Goal: Task Accomplishment & Management: Manage account settings

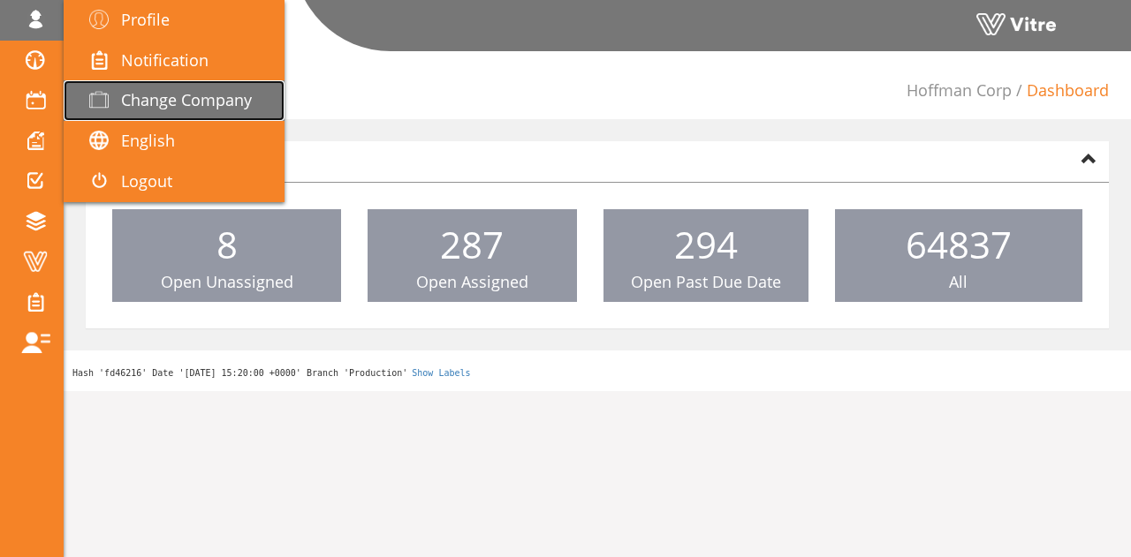
click at [186, 103] on span "Change Company" at bounding box center [186, 99] width 131 height 21
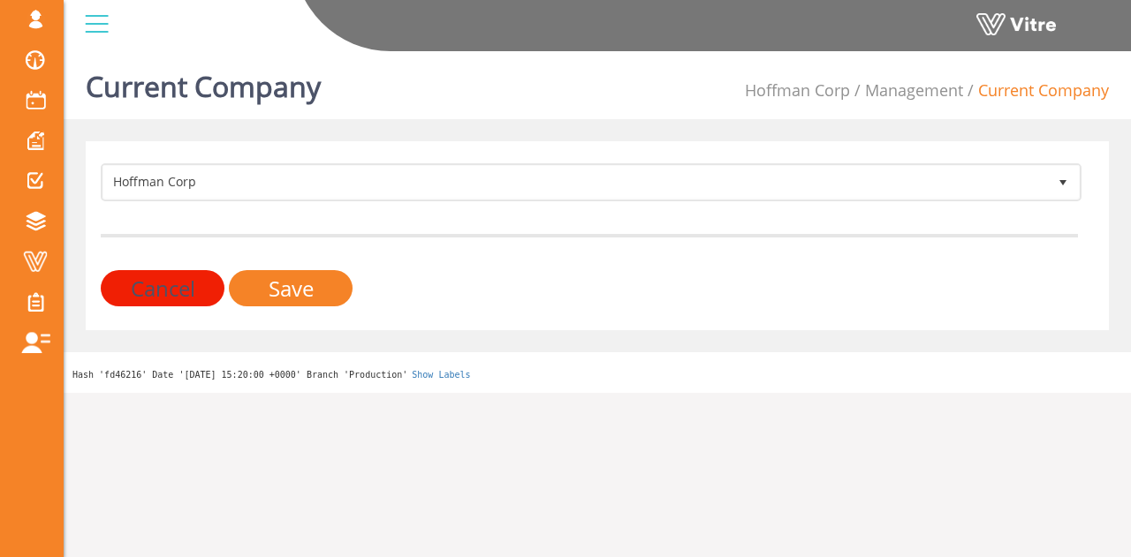
click at [372, 206] on form "Hoffman Corp 210 Cancel Save" at bounding box center [589, 234] width 977 height 143
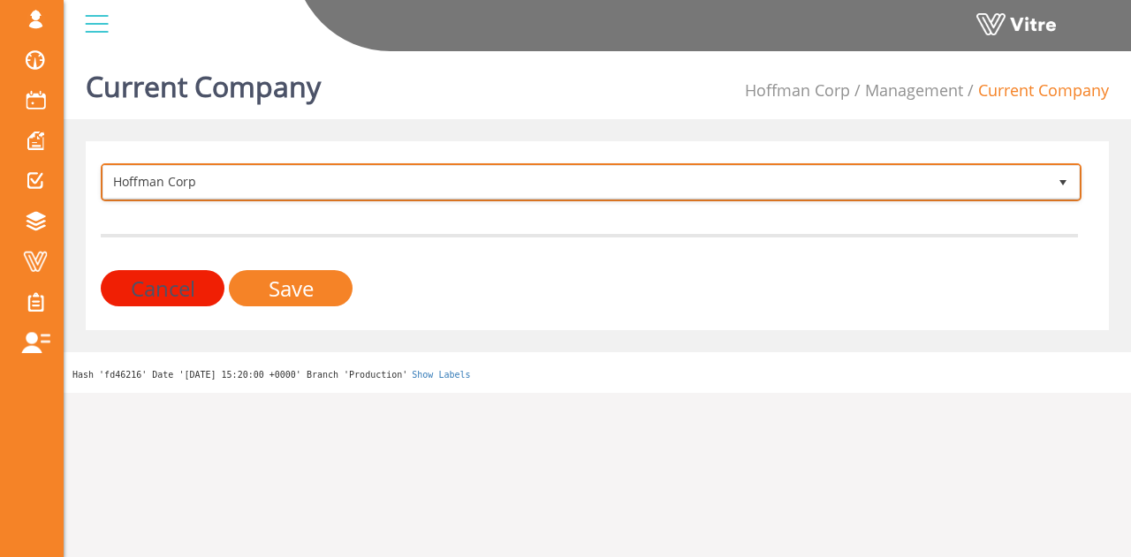
click at [375, 188] on span "Hoffman Corp" at bounding box center [575, 182] width 944 height 32
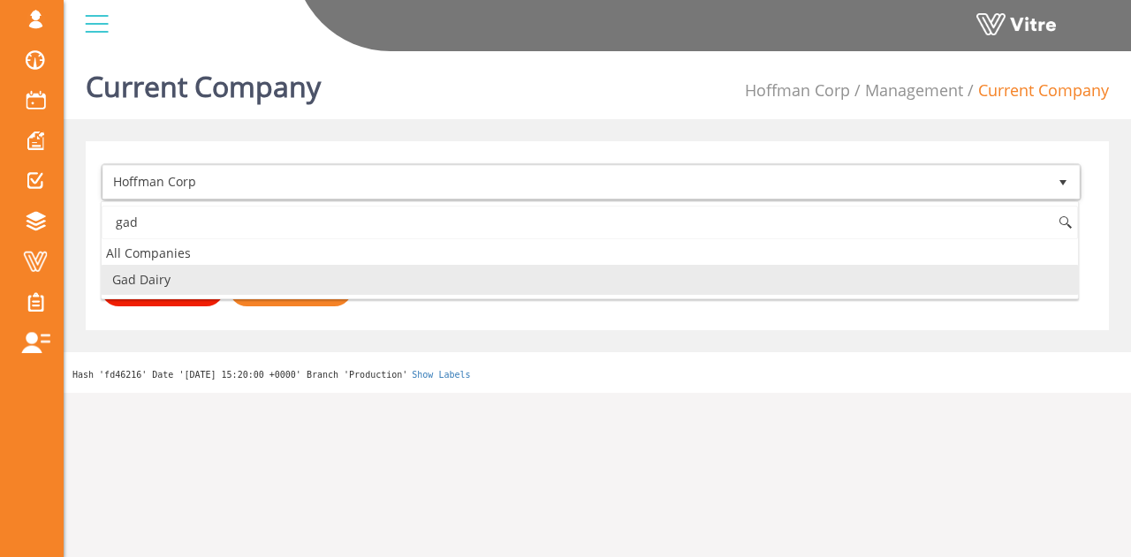
click at [157, 269] on li "Gad Dairy" at bounding box center [590, 280] width 976 height 30
type input "gad"
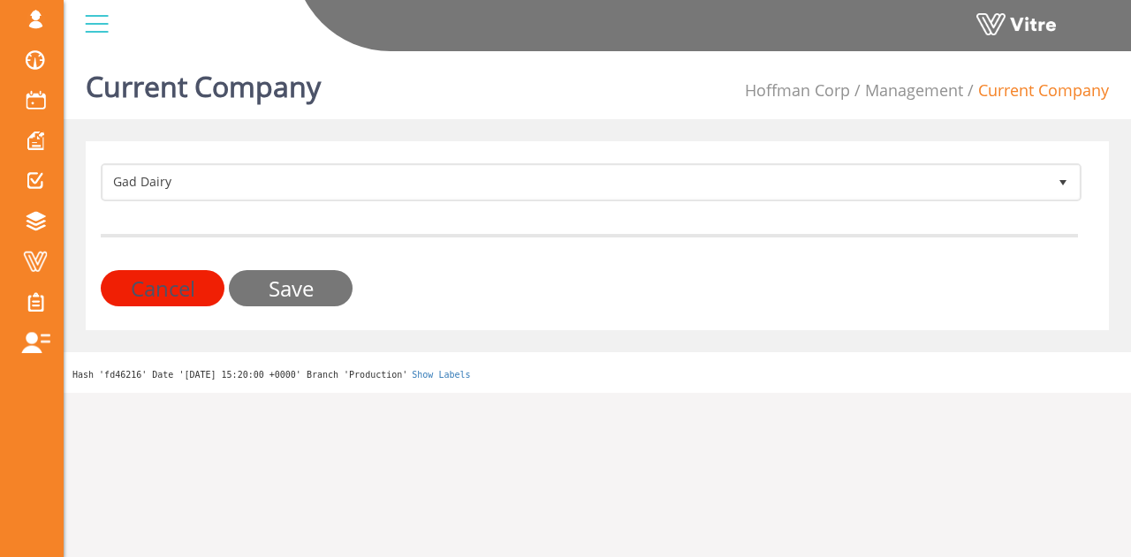
click at [298, 281] on input "Save" at bounding box center [291, 288] width 124 height 36
